Goal: Information Seeking & Learning: Learn about a topic

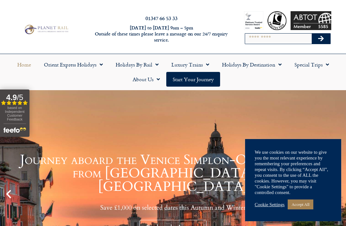
click at [278, 205] on link "Cookie Settings" at bounding box center [270, 205] width 30 height 6
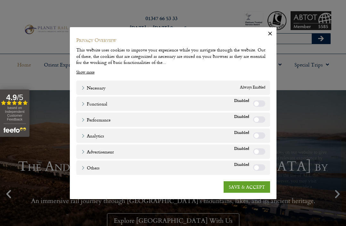
click at [256, 187] on link "SAVE & ACCEPT" at bounding box center [247, 188] width 46 height 12
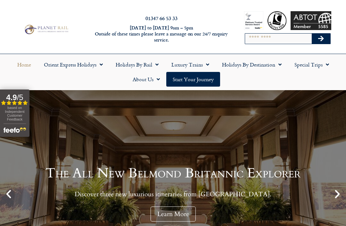
click at [161, 63] on link "Holidays by Rail" at bounding box center [137, 64] width 56 height 15
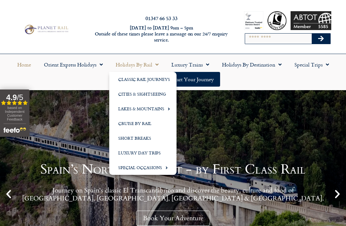
click at [239, 136] on div "Spain’s Northern Coast - by First Class Rail Journey on Spain's classic El Tran…" at bounding box center [173, 194] width 346 height 208
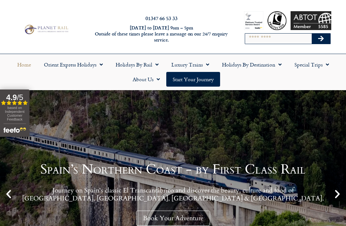
click at [209, 63] on span "Menu" at bounding box center [206, 65] width 6 height 12
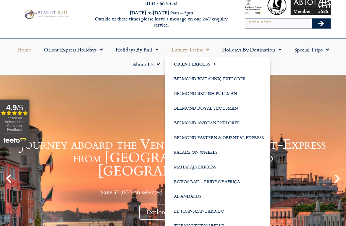
scroll to position [10, 0]
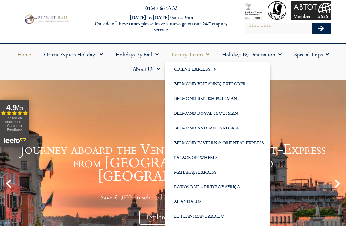
click at [305, 104] on link "Journey aboard the Venice Simplon-Orient-Express from Paris to Venice Save £1,0…" at bounding box center [173, 184] width 346 height 208
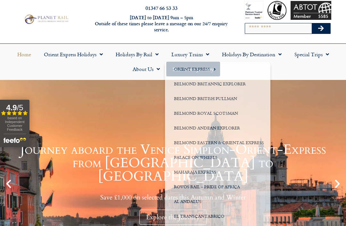
click at [312, 95] on link "Journey aboard the Venice Simplon-Orient-Express from Paris to Venice Save £1,0…" at bounding box center [173, 184] width 346 height 208
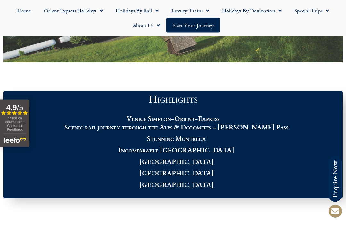
scroll to position [546, 0]
click at [251, 132] on strong "Scenic rail journey through the Alps & Dolomites – [PERSON_NAME] Pass" at bounding box center [176, 127] width 224 height 10
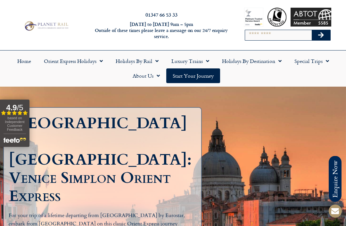
scroll to position [0, 0]
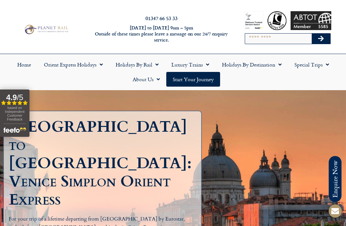
click at [210, 64] on link "Luxury Trains" at bounding box center [190, 64] width 51 height 15
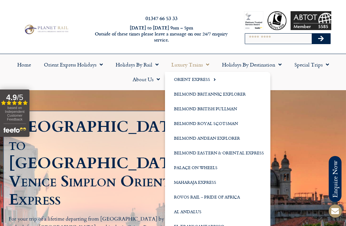
click at [232, 96] on link "Belmond Britannic Explorer" at bounding box center [217, 94] width 105 height 15
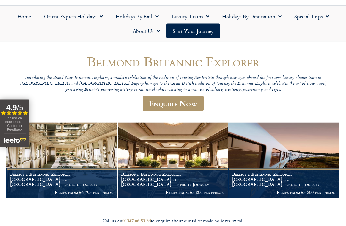
scroll to position [49, 0]
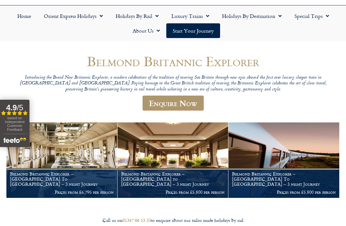
click at [68, 180] on h1 "Belmond Britannic Explorer – [GEOGRAPHIC_DATA] To [GEOGRAPHIC_DATA] – 3 night J…" at bounding box center [62, 179] width 104 height 15
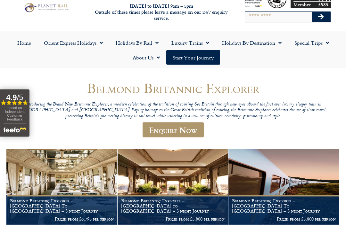
scroll to position [0, 0]
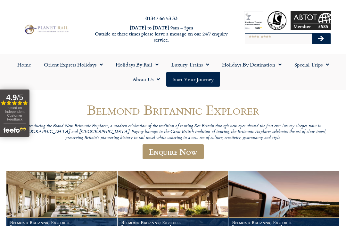
click at [212, 64] on link "Luxury Trains" at bounding box center [190, 64] width 51 height 15
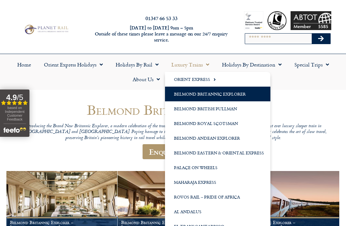
click at [221, 122] on link "Belmond Royal Scotsman" at bounding box center [217, 123] width 105 height 15
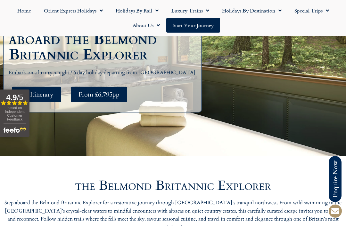
scroll to position [131, 0]
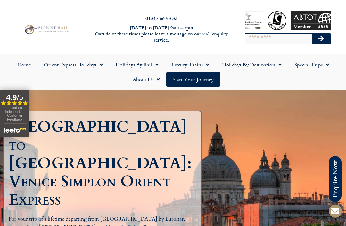
click at [327, 66] on span "Menu" at bounding box center [326, 65] width 6 height 12
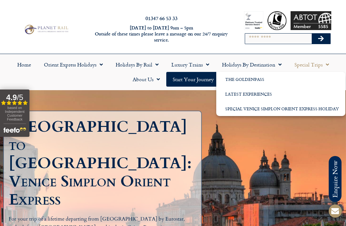
click at [203, 131] on div "[GEOGRAPHIC_DATA] to [GEOGRAPHIC_DATA]: Venice Simplon Orient Express For your …" at bounding box center [173, 197] width 346 height 215
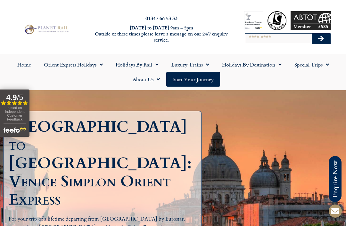
click at [154, 68] on span "Menu" at bounding box center [155, 65] width 6 height 12
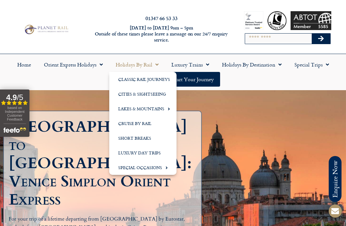
click at [171, 110] on link "Lakes & Mountains" at bounding box center [142, 109] width 67 height 15
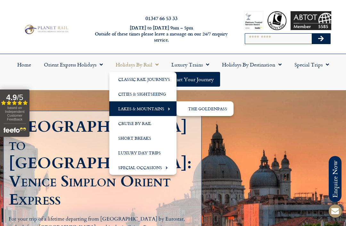
click at [208, 114] on link "The GoldenPass" at bounding box center [205, 109] width 57 height 15
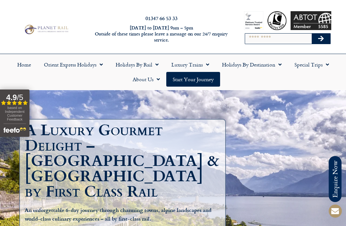
click at [157, 66] on span "Menu" at bounding box center [155, 65] width 6 height 12
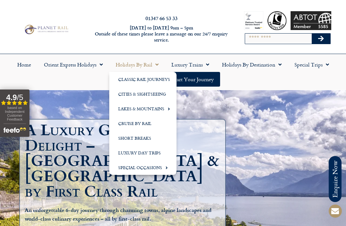
click at [143, 127] on link "Cruise by Rail" at bounding box center [142, 123] width 67 height 15
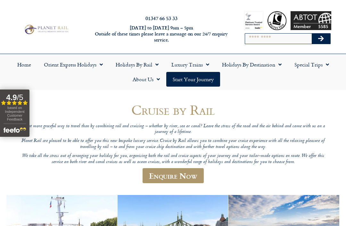
click at [158, 65] on span "Menu" at bounding box center [155, 65] width 6 height 12
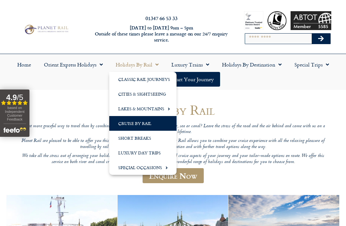
click at [157, 94] on link "Cities & Sightseeing" at bounding box center [142, 94] width 67 height 15
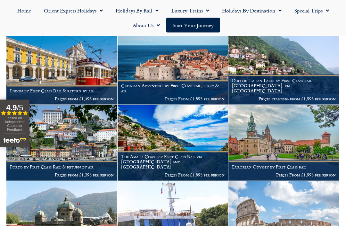
scroll to position [331, 0]
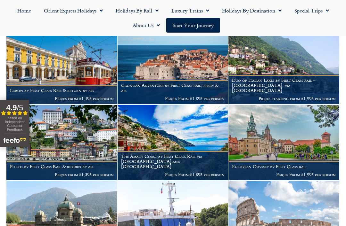
click at [290, 164] on h1 "European Odyssey by First Class rail" at bounding box center [284, 166] width 104 height 5
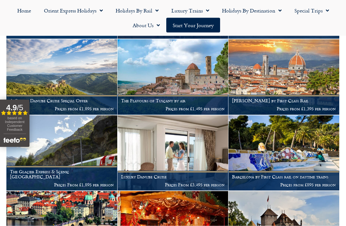
scroll to position [625, 0]
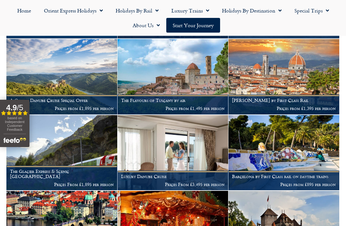
click at [69, 166] on figcaption "The Glacier Express & Scenic Switzerland Prices From £1,895 per person" at bounding box center [61, 178] width 111 height 25
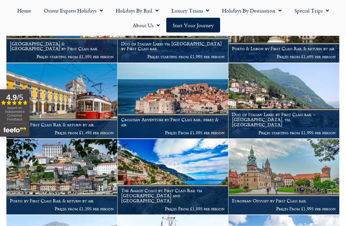
scroll to position [297, 0]
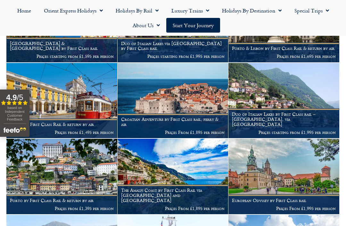
click at [157, 10] on span "Menu" at bounding box center [155, 11] width 6 height 12
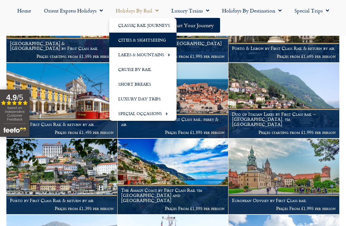
click at [150, 26] on link "Classic Rail Journeys" at bounding box center [142, 25] width 67 height 15
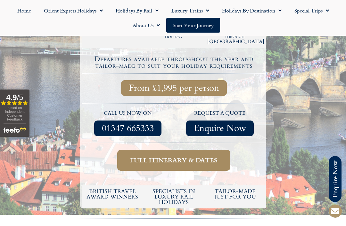
scroll to position [174, 0]
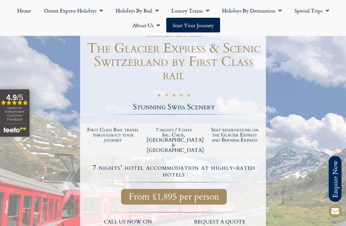
scroll to position [84, 0]
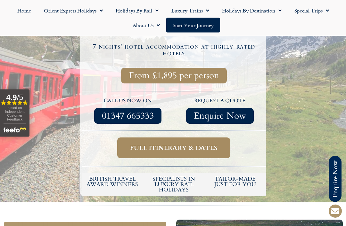
click at [198, 144] on span "Full itinerary & dates" at bounding box center [173, 148] width 87 height 8
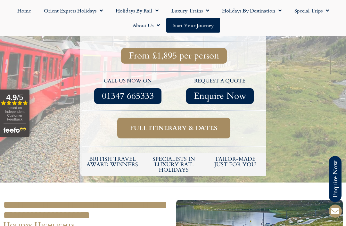
scroll to position [226, 0]
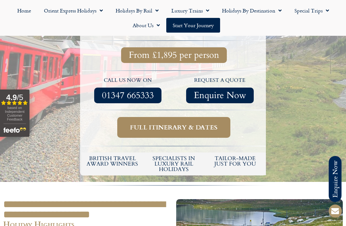
click at [196, 124] on span "Full itinerary & dates" at bounding box center [173, 128] width 87 height 8
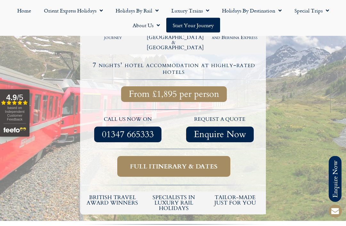
scroll to position [185, 0]
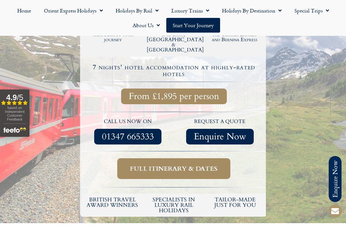
click at [174, 165] on span "Full itinerary & dates" at bounding box center [173, 169] width 87 height 8
click at [195, 165] on span "Full itinerary & dates" at bounding box center [173, 169] width 87 height 8
click at [180, 165] on span "Full itinerary & dates" at bounding box center [173, 169] width 87 height 8
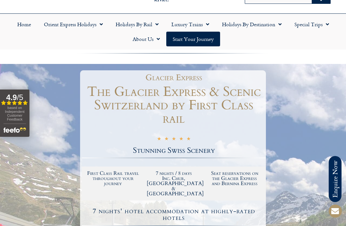
scroll to position [0, 0]
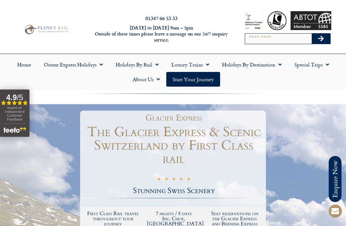
click at [155, 64] on span "Menu" at bounding box center [155, 65] width 6 height 12
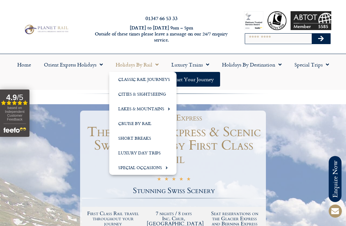
scroll to position [226, 0]
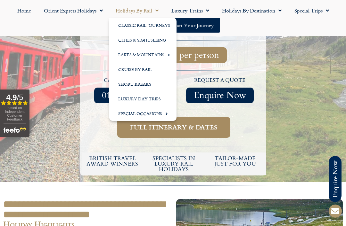
click at [301, 138] on div at bounding box center [173, 31] width 346 height 304
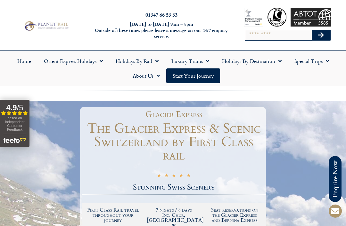
scroll to position [0, 0]
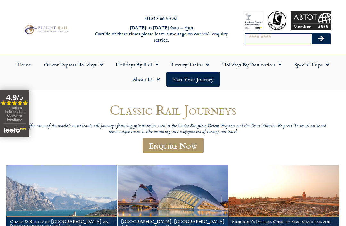
click at [278, 65] on span "Menu" at bounding box center [278, 65] width 6 height 12
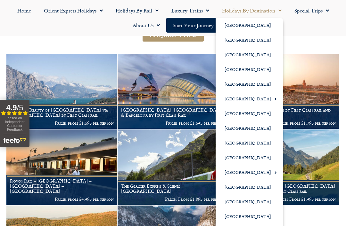
scroll to position [114, 0]
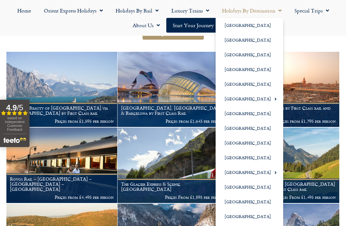
click at [238, 218] on link "[GEOGRAPHIC_DATA]" at bounding box center [250, 217] width 68 height 15
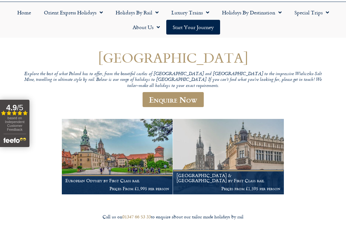
scroll to position [51, 0]
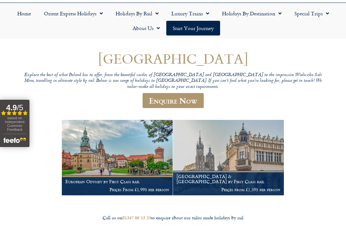
click at [224, 171] on figcaption "Poland & Germany by First Class rail Prices from £1,595 per person" at bounding box center [228, 183] width 111 height 25
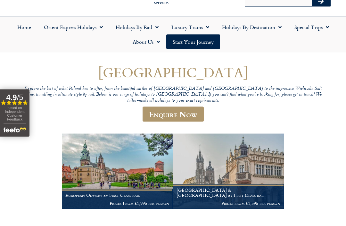
scroll to position [0, 0]
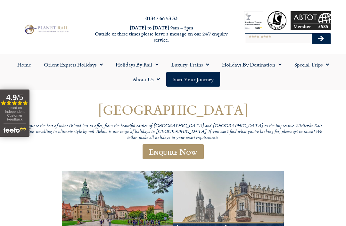
click at [279, 67] on span "Menu" at bounding box center [278, 65] width 6 height 12
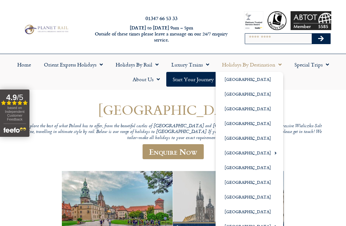
click at [234, 212] on link "[GEOGRAPHIC_DATA]" at bounding box center [250, 212] width 68 height 15
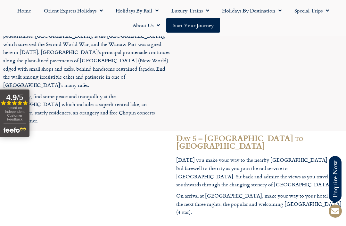
scroll to position [1157, 0]
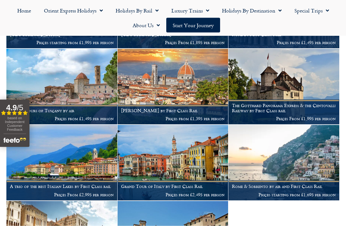
scroll to position [381, 0]
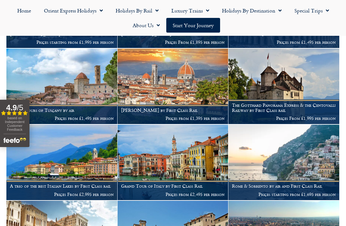
click at [189, 192] on p "Prices from £2,495 per person" at bounding box center [173, 194] width 104 height 5
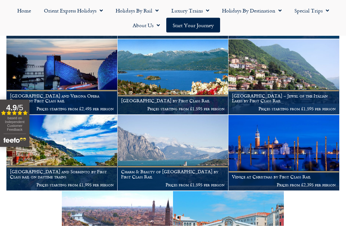
scroll to position [695, 0]
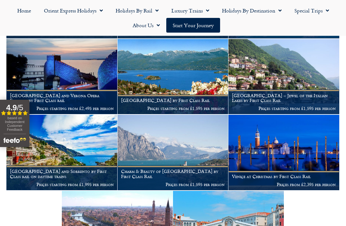
click at [191, 166] on figcaption "Charm & Beauty of Lake Garda by First Class Rail Prices from £1,595 per person" at bounding box center [173, 178] width 111 height 25
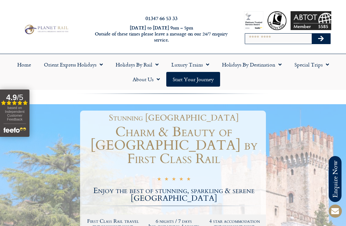
click at [159, 79] on span "Menu" at bounding box center [156, 80] width 6 height 12
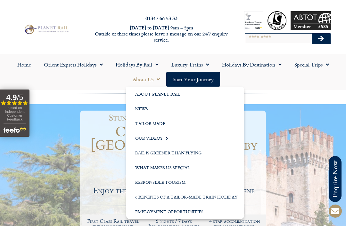
click at [157, 94] on link "About Planet Rail" at bounding box center [185, 94] width 118 height 15
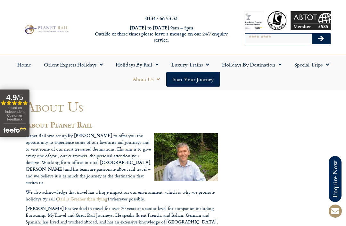
click at [156, 64] on span "Menu" at bounding box center [155, 65] width 6 height 12
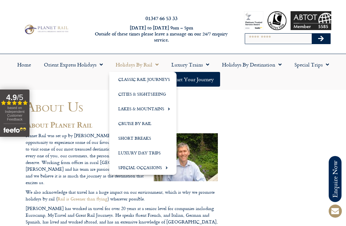
click at [151, 110] on link "Lakes & Mountains" at bounding box center [142, 109] width 67 height 15
